Goal: Task Accomplishment & Management: Complete application form

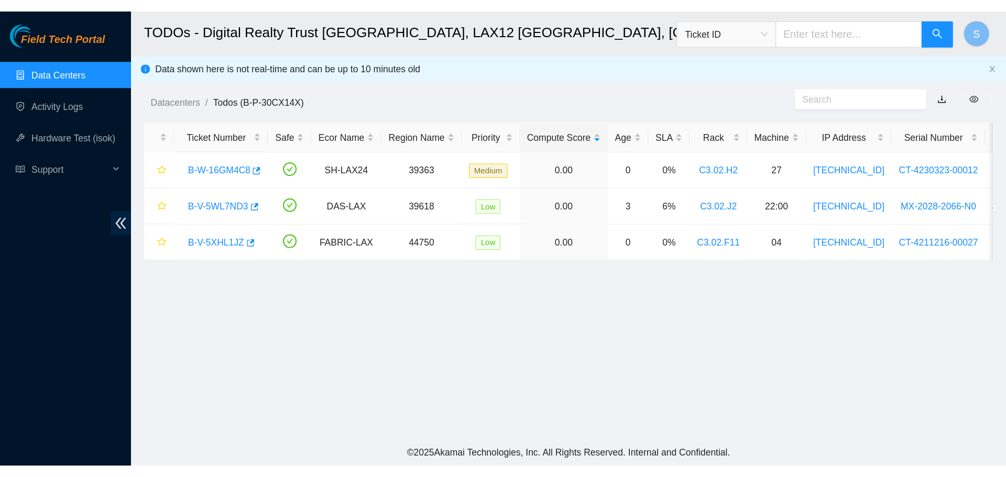
scroll to position [75, 0]
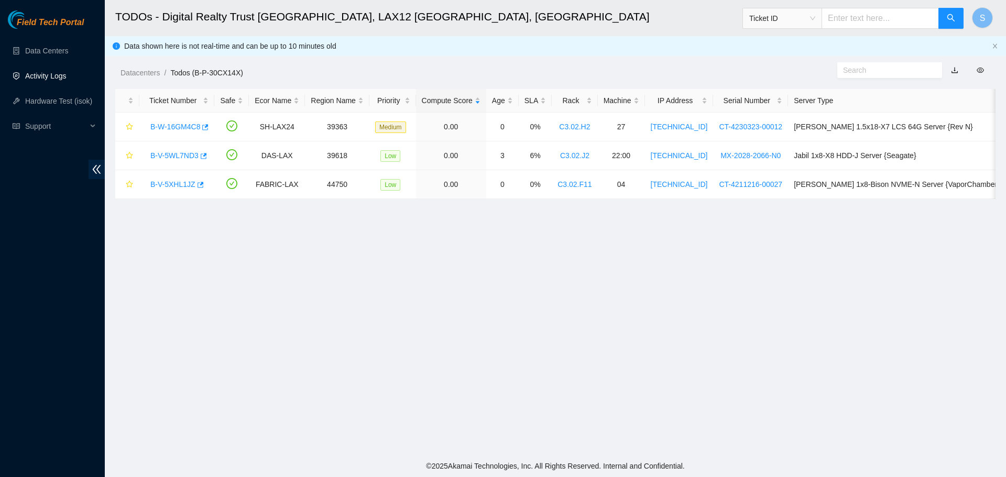
click at [67, 79] on link "Activity Logs" at bounding box center [45, 76] width 41 height 8
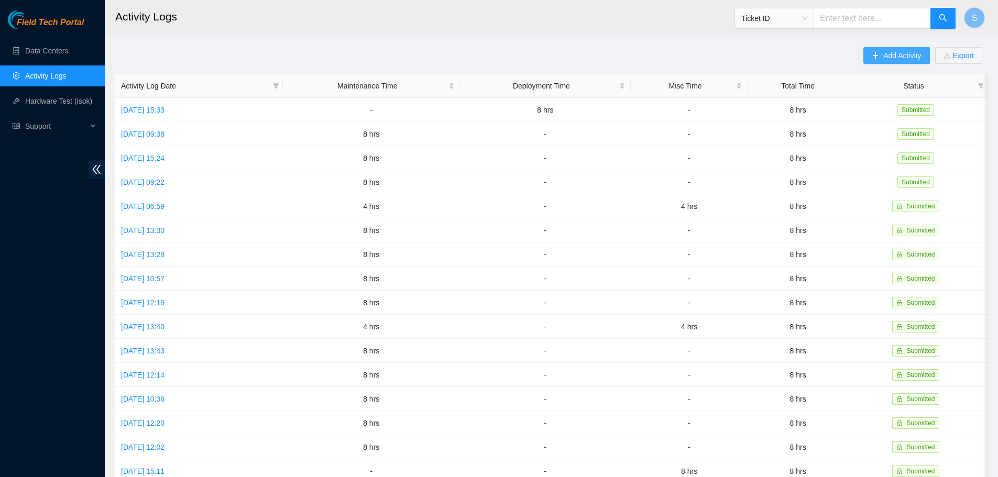
click at [900, 55] on span "Add Activity" at bounding box center [903, 56] width 38 height 12
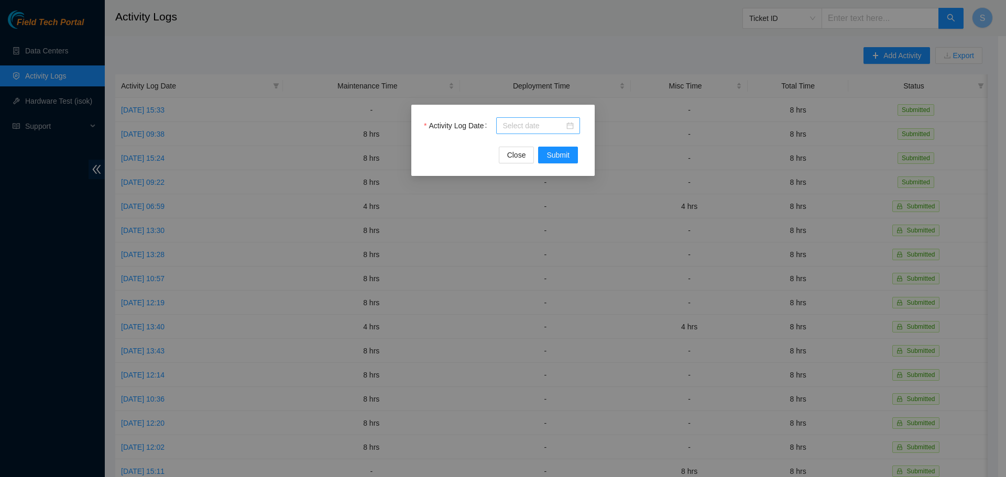
click at [521, 129] on input "Activity Log Date" at bounding box center [534, 126] width 62 height 12
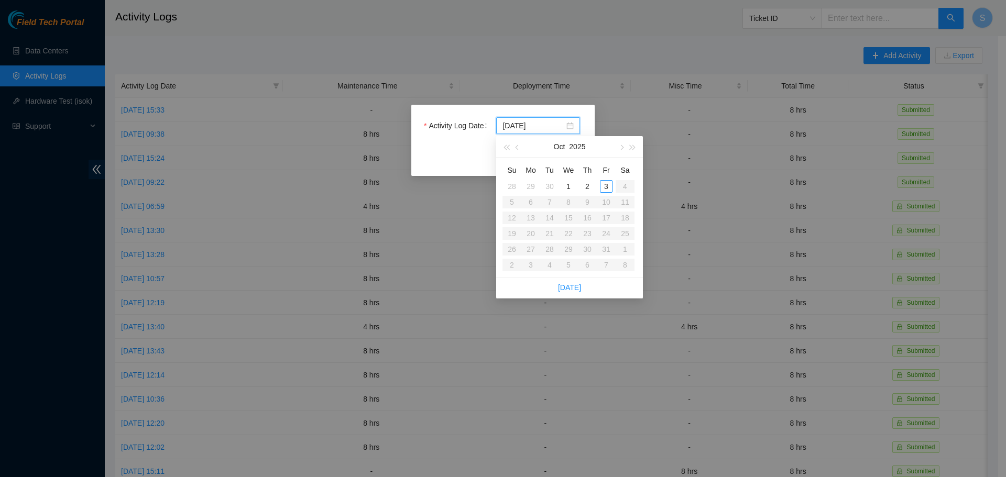
type input "2025-10-02"
type input "2025-10-03"
click at [605, 188] on div "3" at bounding box center [606, 186] width 13 height 13
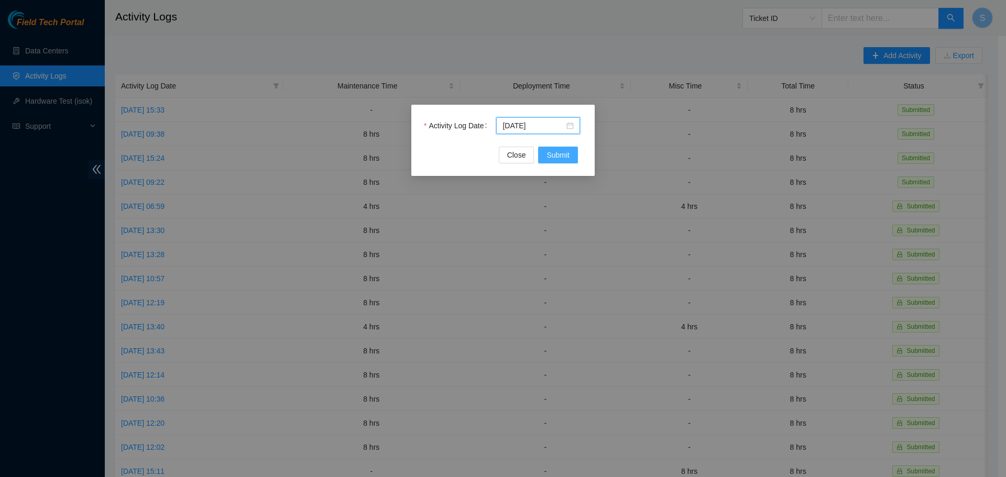
click at [561, 155] on span "Submit" at bounding box center [558, 155] width 23 height 12
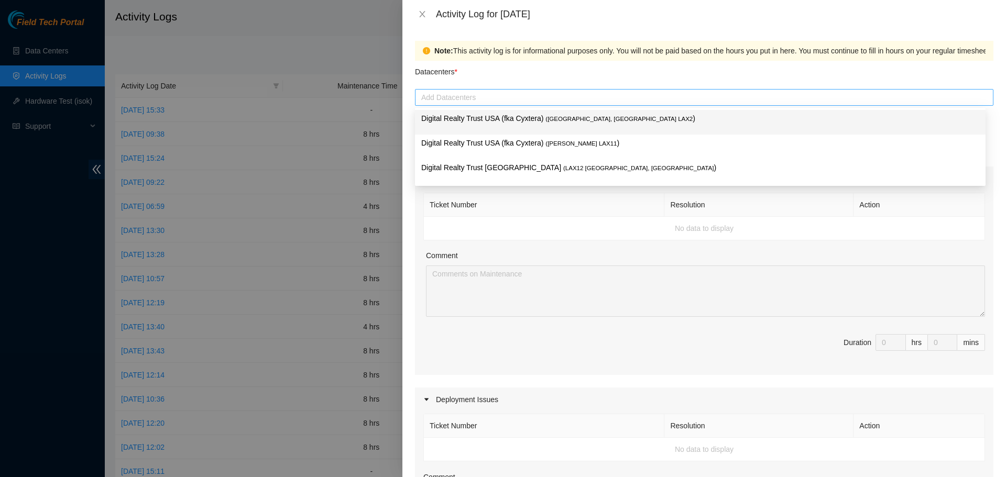
click at [571, 101] on div at bounding box center [704, 97] width 573 height 13
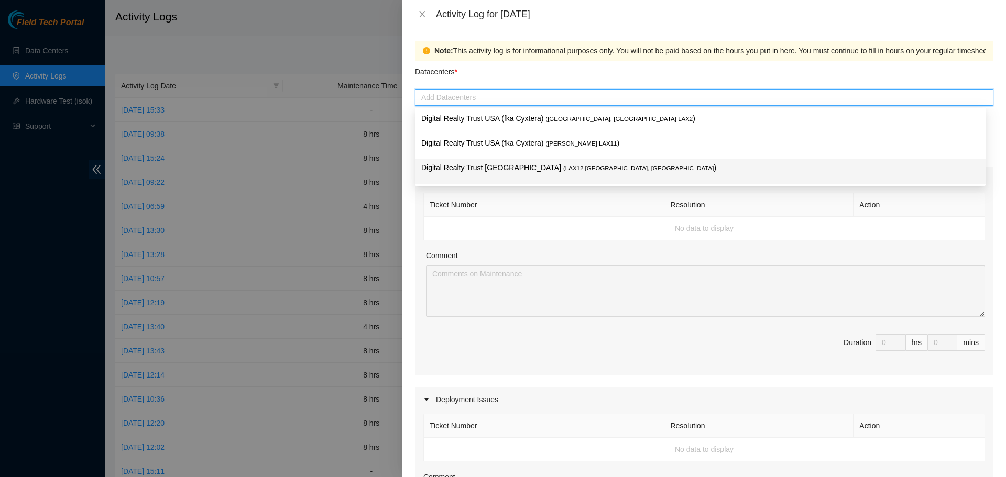
click at [563, 167] on span "( LAX12 El Segundo, CA" at bounding box center [638, 168] width 150 height 6
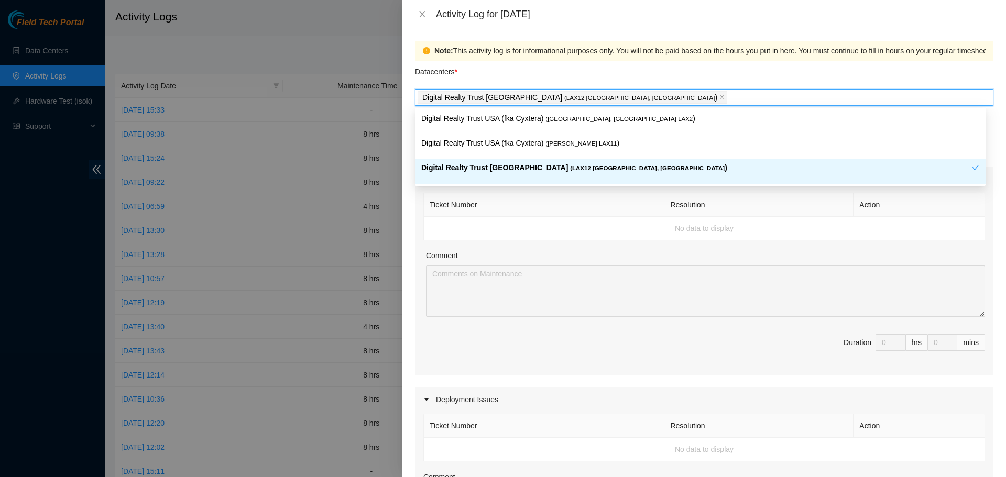
click at [560, 198] on th "Ticket Number" at bounding box center [544, 205] width 241 height 24
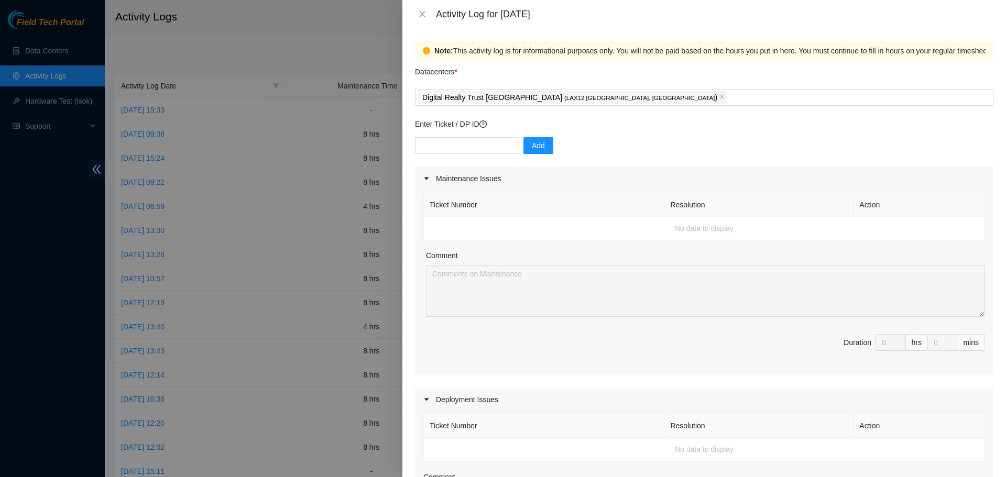
click at [487, 154] on div "Add" at bounding box center [704, 151] width 579 height 29
click at [461, 146] on input "text" at bounding box center [467, 145] width 104 height 17
type input "DP79740"
click at [524, 146] on button "Add" at bounding box center [539, 145] width 30 height 17
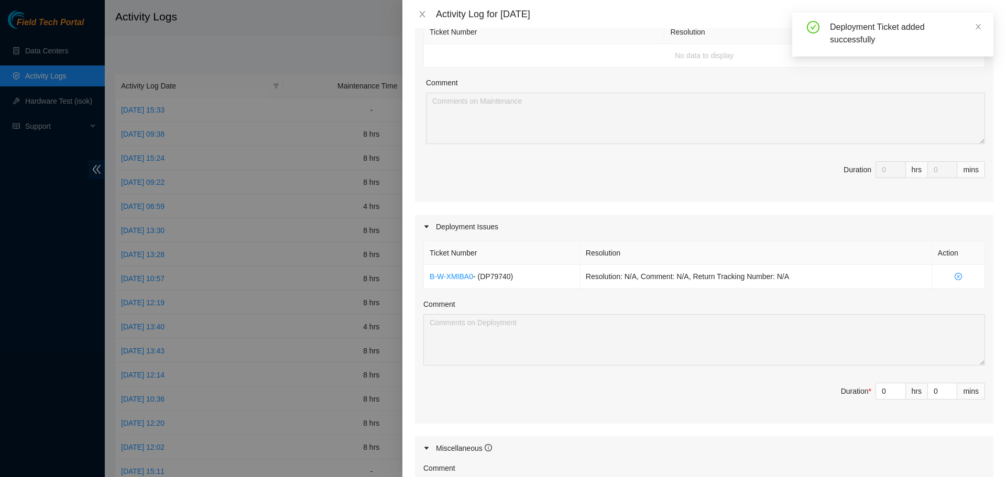
scroll to position [210, 0]
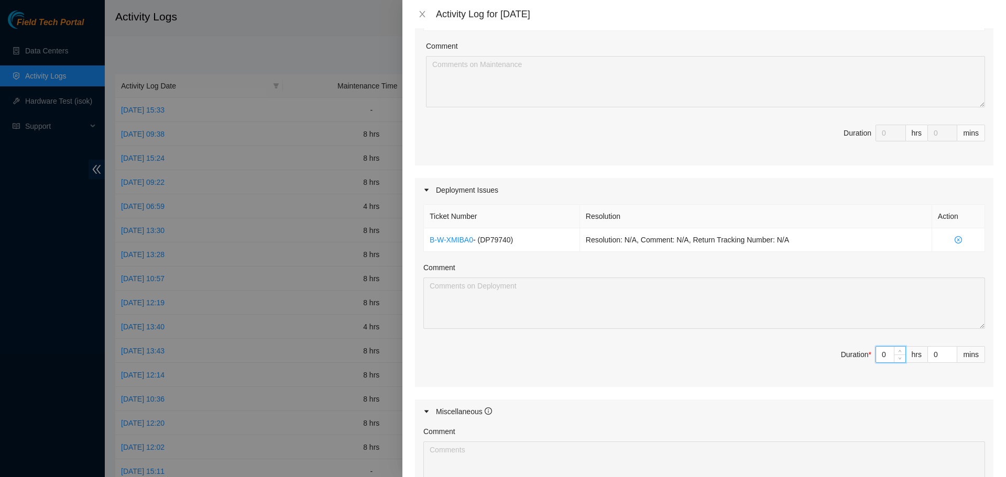
click at [885, 357] on input "0" at bounding box center [890, 355] width 29 height 16
type input "8"
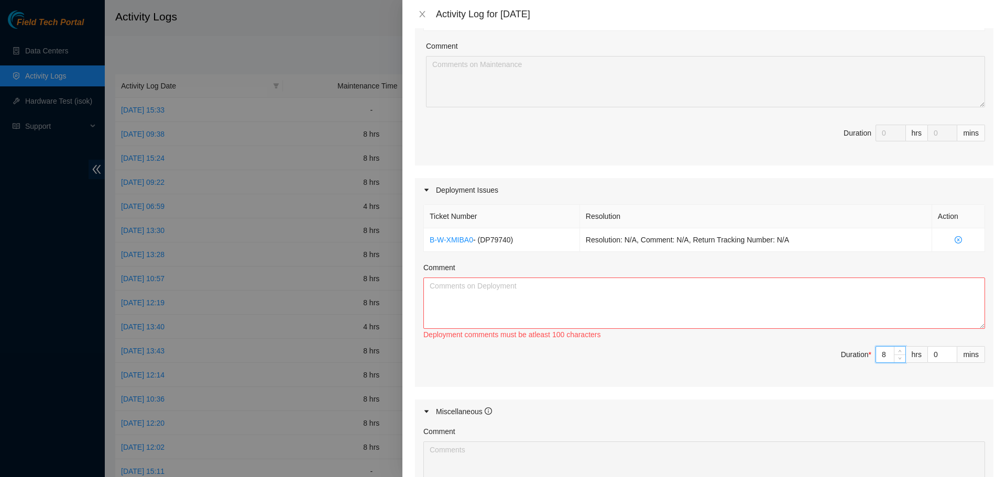
type input "8"
click at [828, 283] on textarea "Comment" at bounding box center [704, 303] width 562 height 51
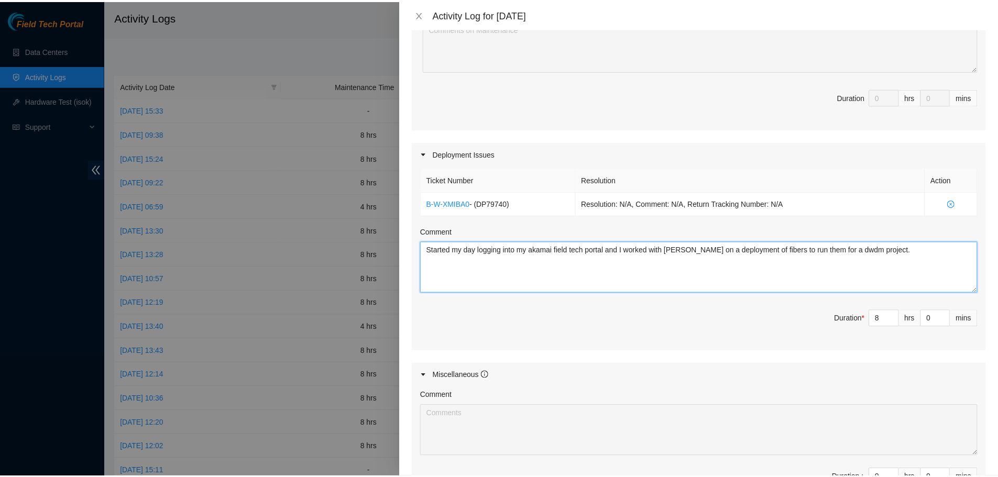
scroll to position [394, 0]
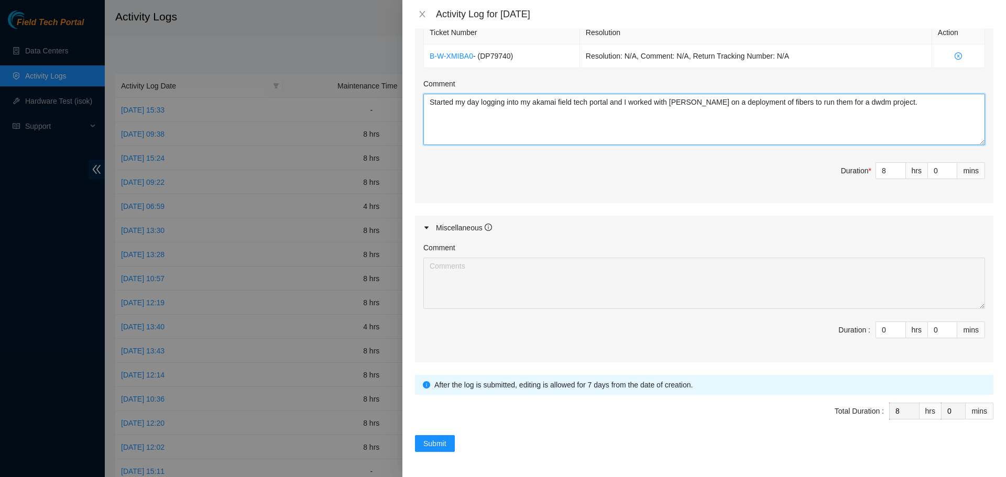
type textarea "Started my day logging into my akamai field tech portal and I worked with Jorge…"
click at [454, 439] on div "Submit" at bounding box center [704, 444] width 579 height 17
click at [448, 443] on button "Submit" at bounding box center [435, 444] width 40 height 17
drag, startPoint x: 912, startPoint y: 102, endPoint x: 423, endPoint y: 100, distance: 489.5
click at [423, 100] on div "Ticket Number Resolution Action B-W-XMIBA0 - ( DP79740 ) Resolution: N/A, Comme…" at bounding box center [704, 110] width 579 height 184
